Goal: Task Accomplishment & Management: Manage account settings

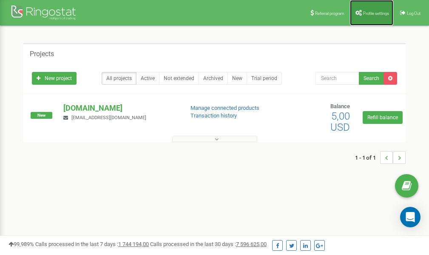
click at [373, 8] on link "Profile settings" at bounding box center [371, 13] width 43 height 26
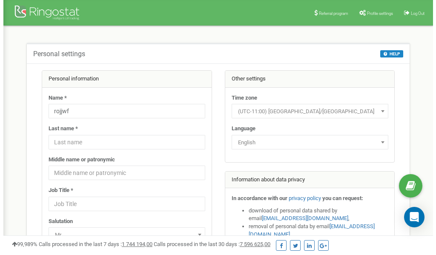
scroll to position [43, 0]
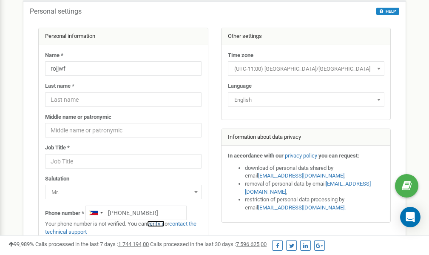
click at [162, 224] on link "verify it" at bounding box center [155, 223] width 17 height 6
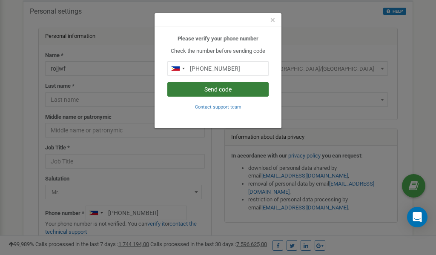
click at [206, 89] on button "Send code" at bounding box center [217, 89] width 101 height 14
